Goal: Information Seeking & Learning: Learn about a topic

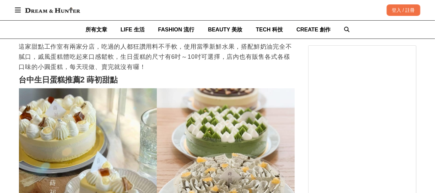
scroll to position [676, 0]
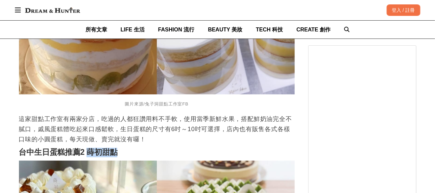
drag, startPoint x: 90, startPoint y: 144, endPoint x: 124, endPoint y: 146, distance: 34.5
click at [123, 148] on h2 "台中生日蛋糕推薦2 蒔初甜點" at bounding box center [157, 152] width 276 height 9
copy strong "蒔初甜點"
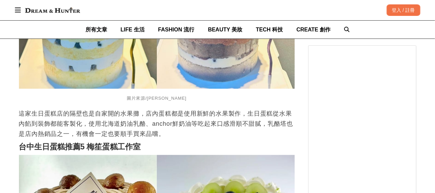
scroll to position [1216, 0]
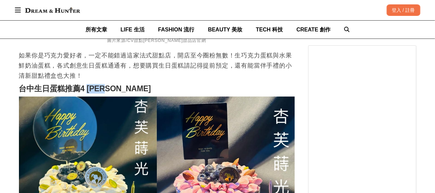
drag, startPoint x: 88, startPoint y: 81, endPoint x: 118, endPoint y: 82, distance: 29.4
click at [118, 84] on h2 "台中生日蛋糕推薦4 [PERSON_NAME]" at bounding box center [157, 88] width 276 height 9
copy strong "[PERSON_NAME]"
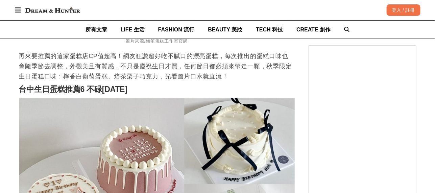
scroll to position [1711, 0]
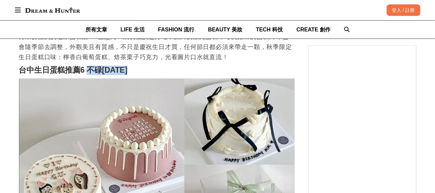
drag, startPoint x: 90, startPoint y: 63, endPoint x: 133, endPoint y: 64, distance: 43.6
click at [133, 66] on h2 "台中生日蛋糕推薦6 不碌[DATE]" at bounding box center [157, 70] width 276 height 9
copy strong "不碌[DATE]"
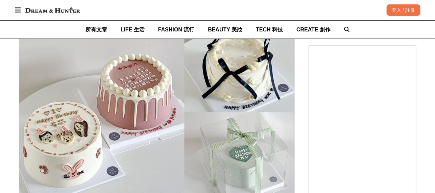
scroll to position [1846, 0]
